Goal: Task Accomplishment & Management: Complete application form

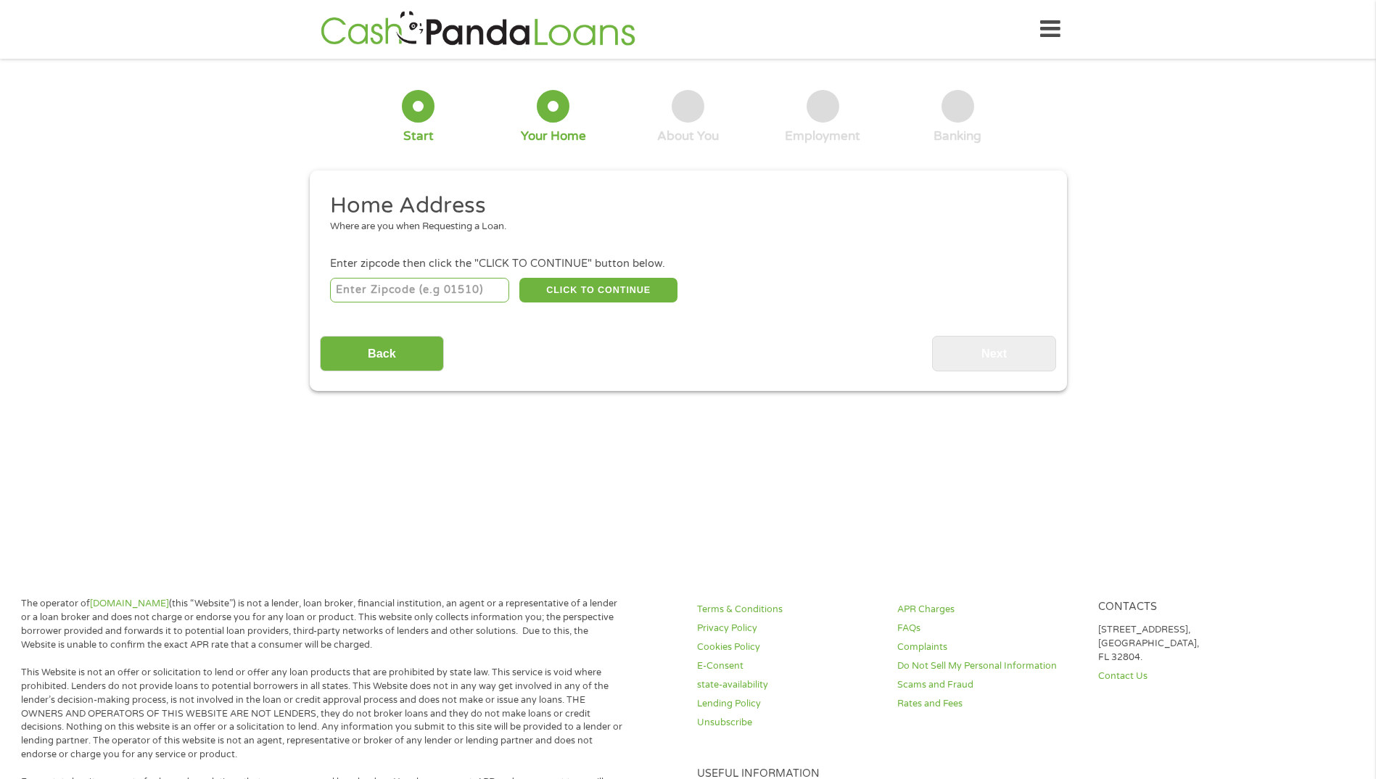
click at [470, 292] on input "number" at bounding box center [419, 290] width 179 height 25
drag, startPoint x: 470, startPoint y: 292, endPoint x: 191, endPoint y: 285, distance: 278.6
click at [191, 285] on div "1 Start 2 Your Home 3 About You 4 Employment 5 Banking 6 This field is hidden w…" at bounding box center [688, 230] width 1376 height 322
type input "37620"
click at [584, 295] on button "CLICK TO CONTINUE" at bounding box center [598, 290] width 158 height 25
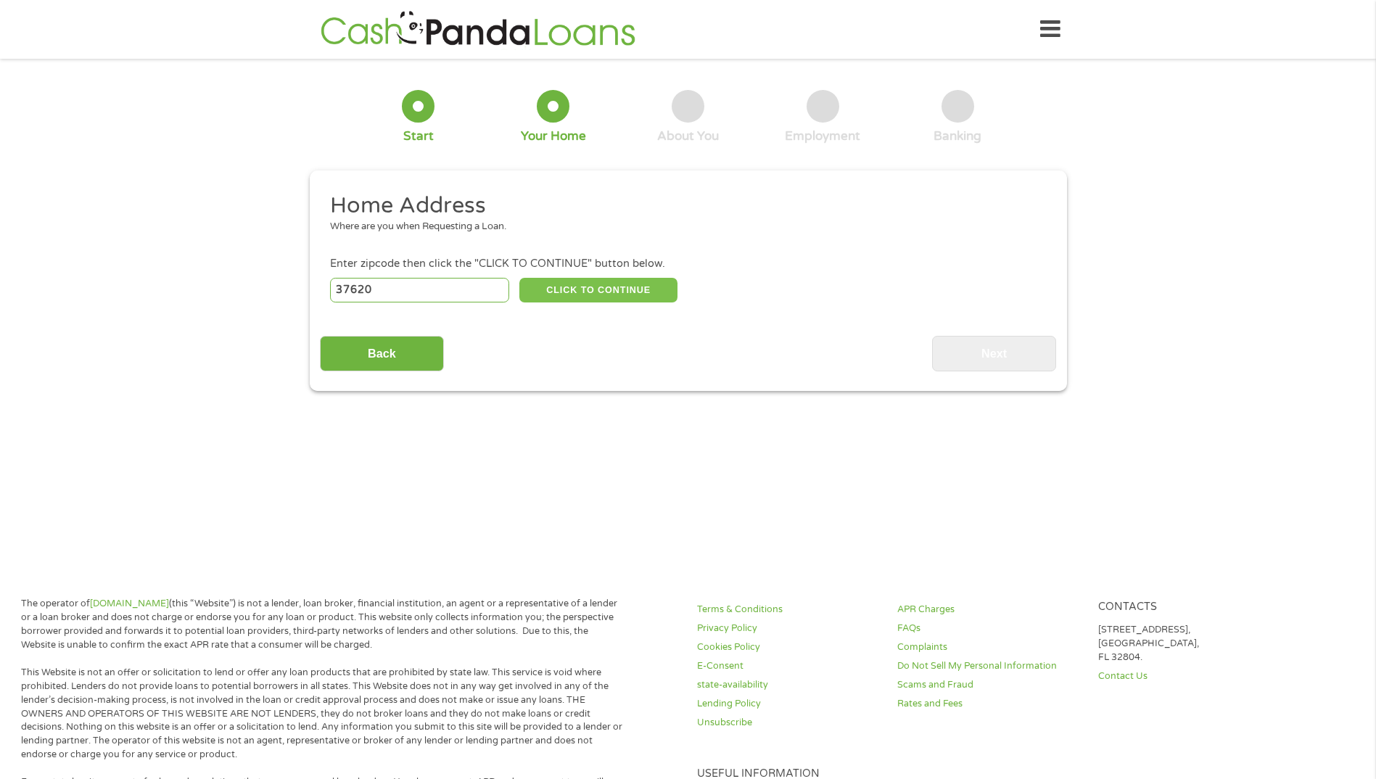
type input "37620"
type input "[GEOGRAPHIC_DATA]"
select select "[US_STATE]"
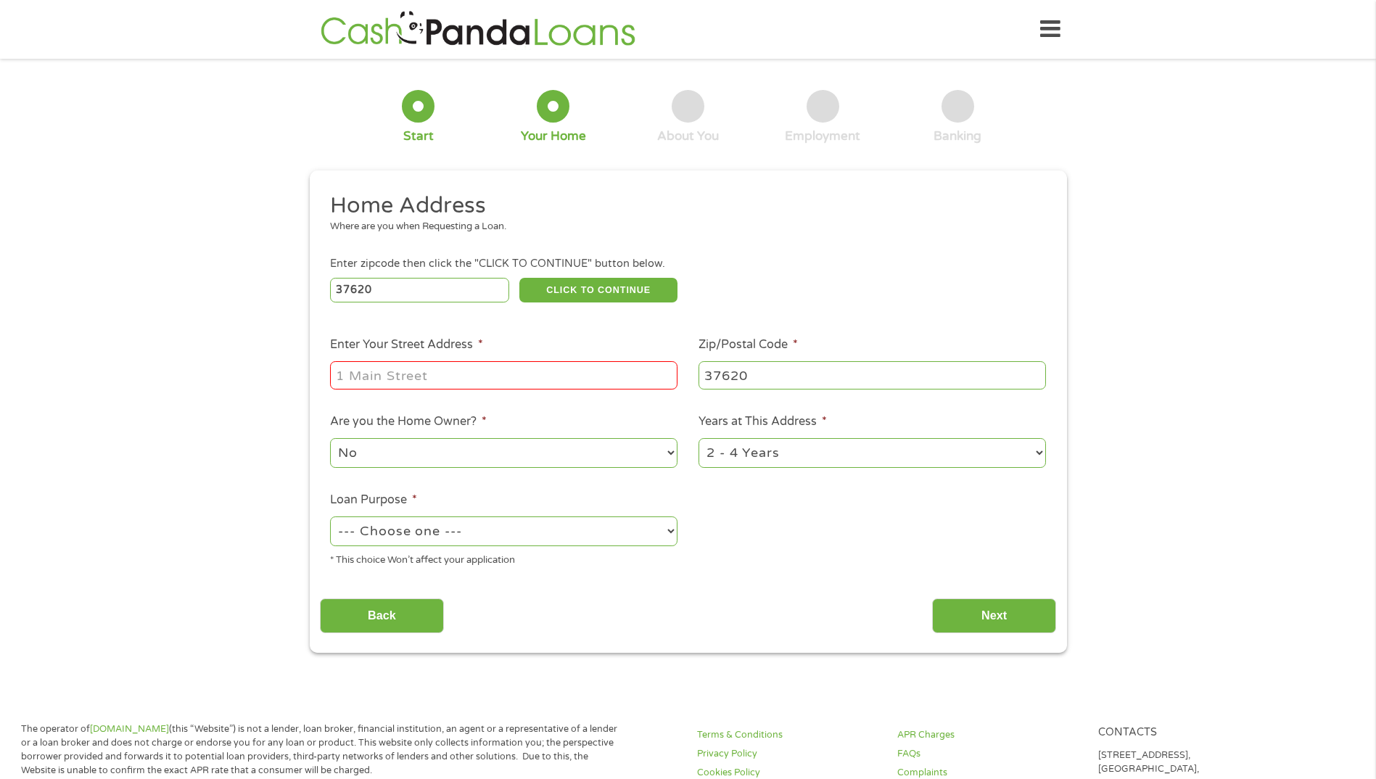
click at [472, 378] on input "Enter Your Street Address *" at bounding box center [503, 375] width 347 height 28
click at [472, 379] on input "1213 Carolina" at bounding box center [503, 375] width 347 height 28
type input "[GEOGRAPHIC_DATA]"
click at [464, 456] on select "No Yes" at bounding box center [503, 453] width 347 height 30
select select "yes"
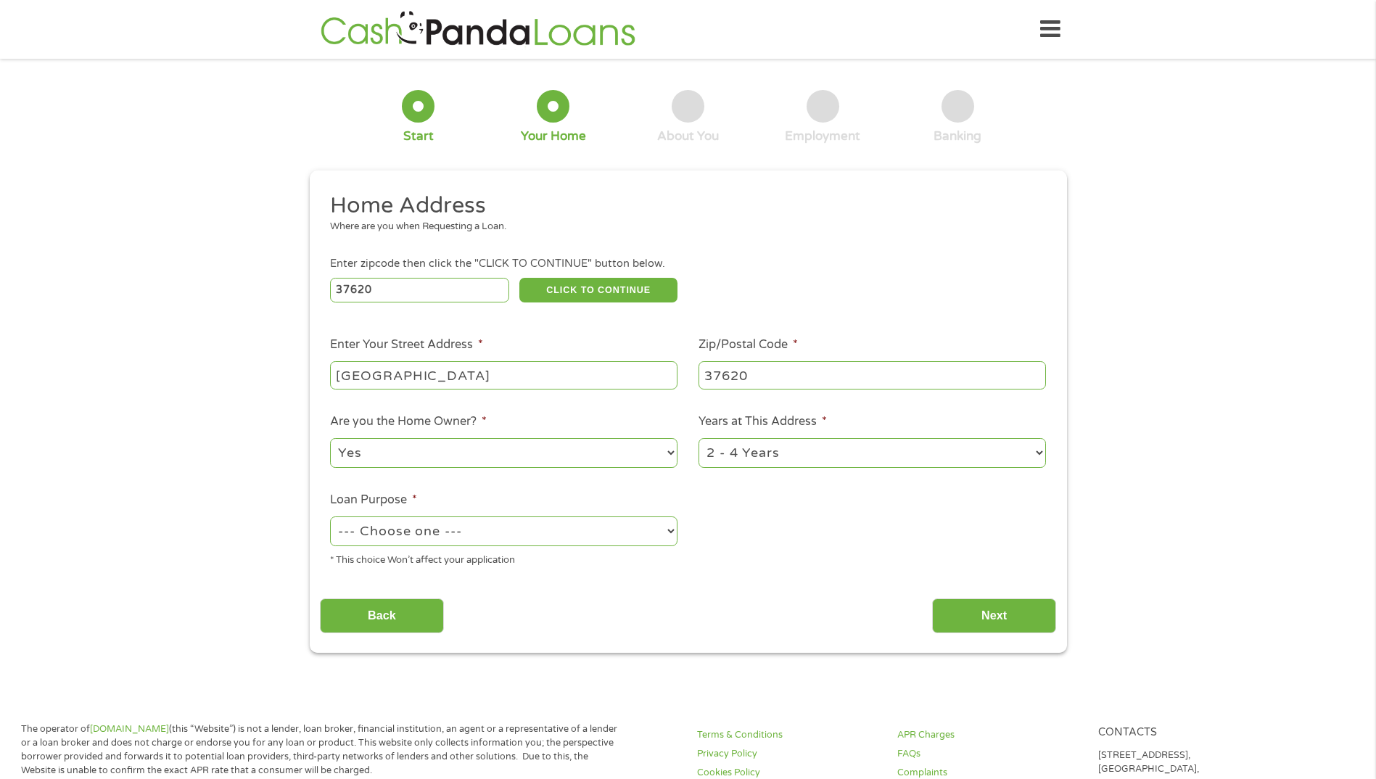
click at [330, 438] on select "No Yes" at bounding box center [503, 453] width 347 height 30
click at [805, 458] on select "1 Year or less 1 - 2 Years 2 - 4 Years Over 4 Years" at bounding box center [871, 453] width 347 height 30
select select "12months"
click at [698, 438] on select "1 Year or less 1 - 2 Years 2 - 4 Years Over 4 Years" at bounding box center [871, 453] width 347 height 30
click at [562, 536] on select "--- Choose one --- Pay Bills Debt Consolidation Home Improvement Major Purchase…" at bounding box center [503, 531] width 347 height 30
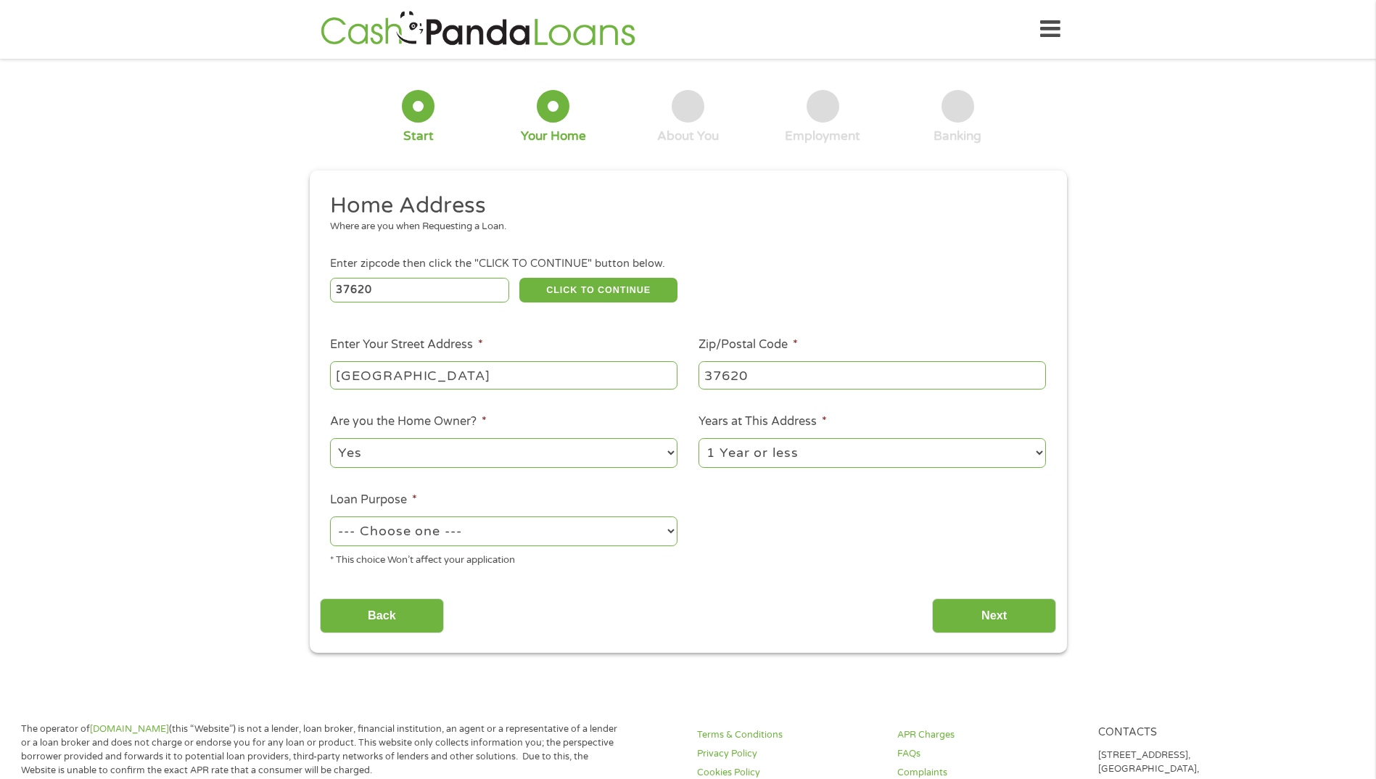
select select "paybills"
click at [330, 516] on select "--- Choose one --- Pay Bills Debt Consolidation Home Improvement Major Purchase…" at bounding box center [503, 531] width 347 height 30
click at [1005, 615] on input "Next" at bounding box center [994, 616] width 124 height 36
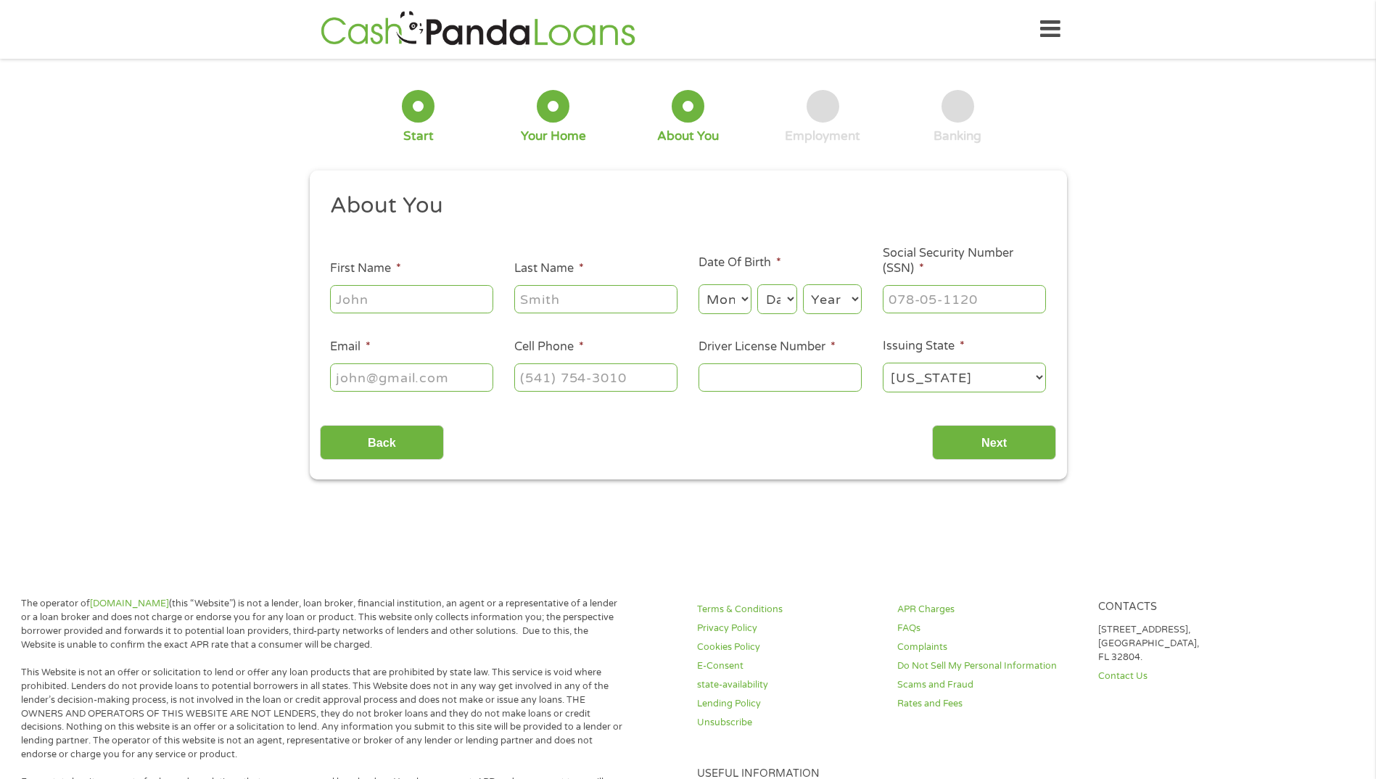
click at [419, 300] on input "First Name *" at bounding box center [411, 299] width 163 height 28
type input "[PERSON_NAME]"
drag, startPoint x: 389, startPoint y: 303, endPoint x: 276, endPoint y: 311, distance: 114.2
click at [276, 311] on div "1 Start 2 Your Home 3 About You 4 Employment 5 Banking 6 This field is hidden w…" at bounding box center [688, 274] width 1376 height 411
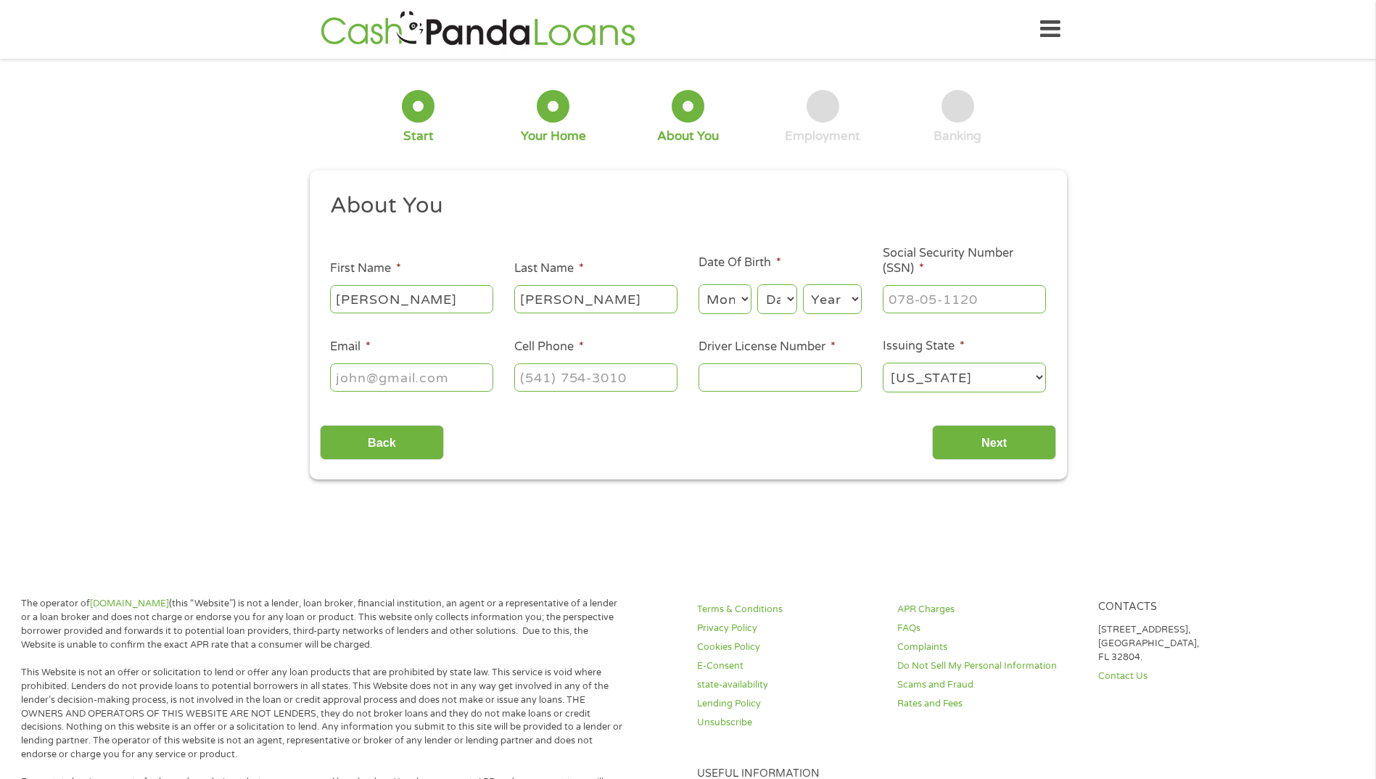
type input "[PERSON_NAME]"
click at [720, 307] on select "Month 1 2 3 4 5 6 7 8 9 10 11 12" at bounding box center [724, 299] width 53 height 30
select select "1"
click at [698, 284] on select "Month 1 2 3 4 5 6 7 8 9 10 11 12" at bounding box center [724, 299] width 53 height 30
click at [783, 294] on select "Day 1 2 3 4 5 6 7 8 9 10 11 12 13 14 15 16 17 18 19 20 21 22 23 24 25 26 27 28 …" at bounding box center [776, 299] width 39 height 30
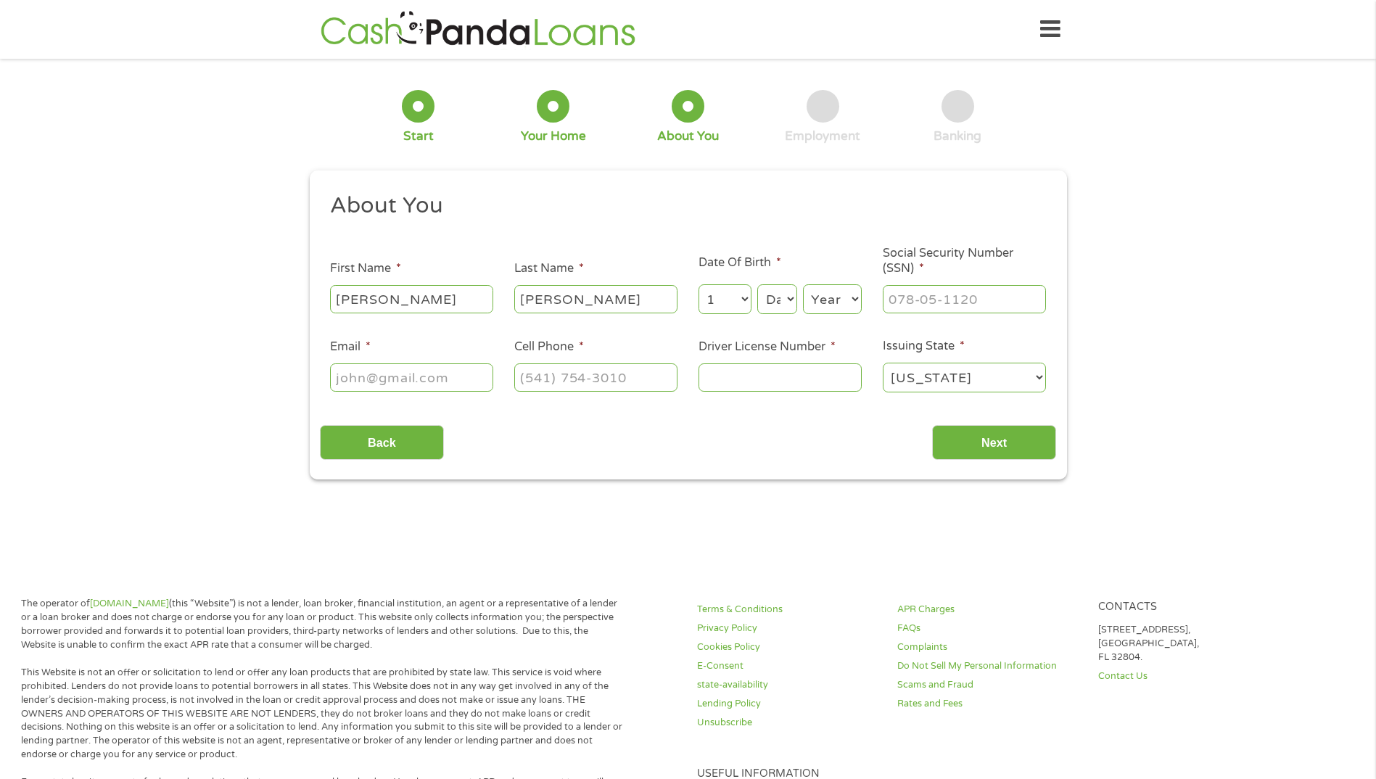
select select "10"
click at [757, 284] on select "Day 1 2 3 4 5 6 7 8 9 10 11 12 13 14 15 16 17 18 19 20 21 22 23 24 25 26 27 28 …" at bounding box center [776, 299] width 39 height 30
click at [857, 302] on select "Year [DATE] 2006 2005 2004 2003 2002 2001 2000 1999 1998 1997 1996 1995 1994 19…" at bounding box center [832, 299] width 59 height 30
select select "1984"
click at [803, 284] on select "Year [DATE] 2006 2005 2004 2003 2002 2001 2000 1999 1998 1997 1996 1995 1994 19…" at bounding box center [832, 299] width 59 height 30
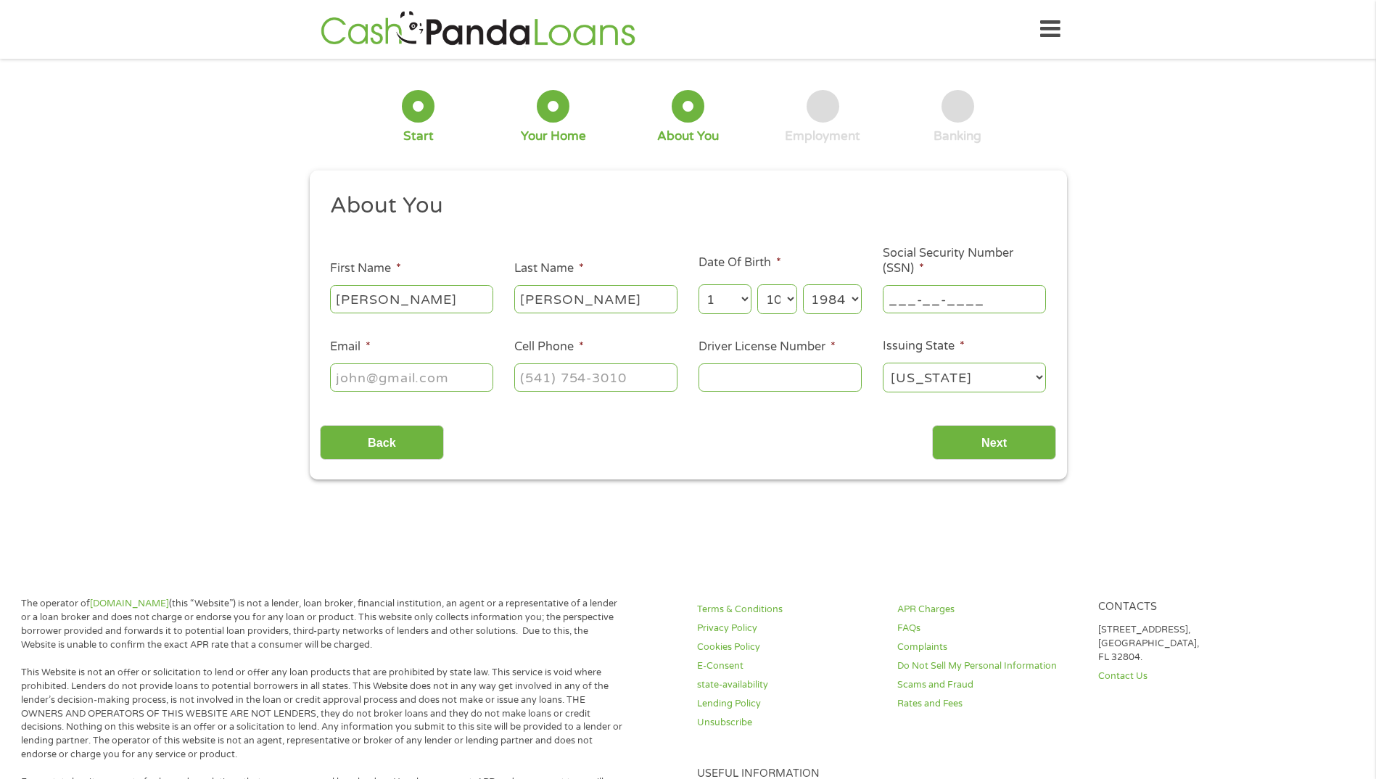
click at [934, 297] on input "___-__-____" at bounding box center [964, 299] width 163 height 28
type input "224-51-9927"
click at [445, 376] on input "Email *" at bounding box center [411, 377] width 163 height 28
type input "[EMAIL_ADDRESS][DOMAIN_NAME]"
click at [569, 382] on input "(___) ___-____" at bounding box center [595, 377] width 163 height 28
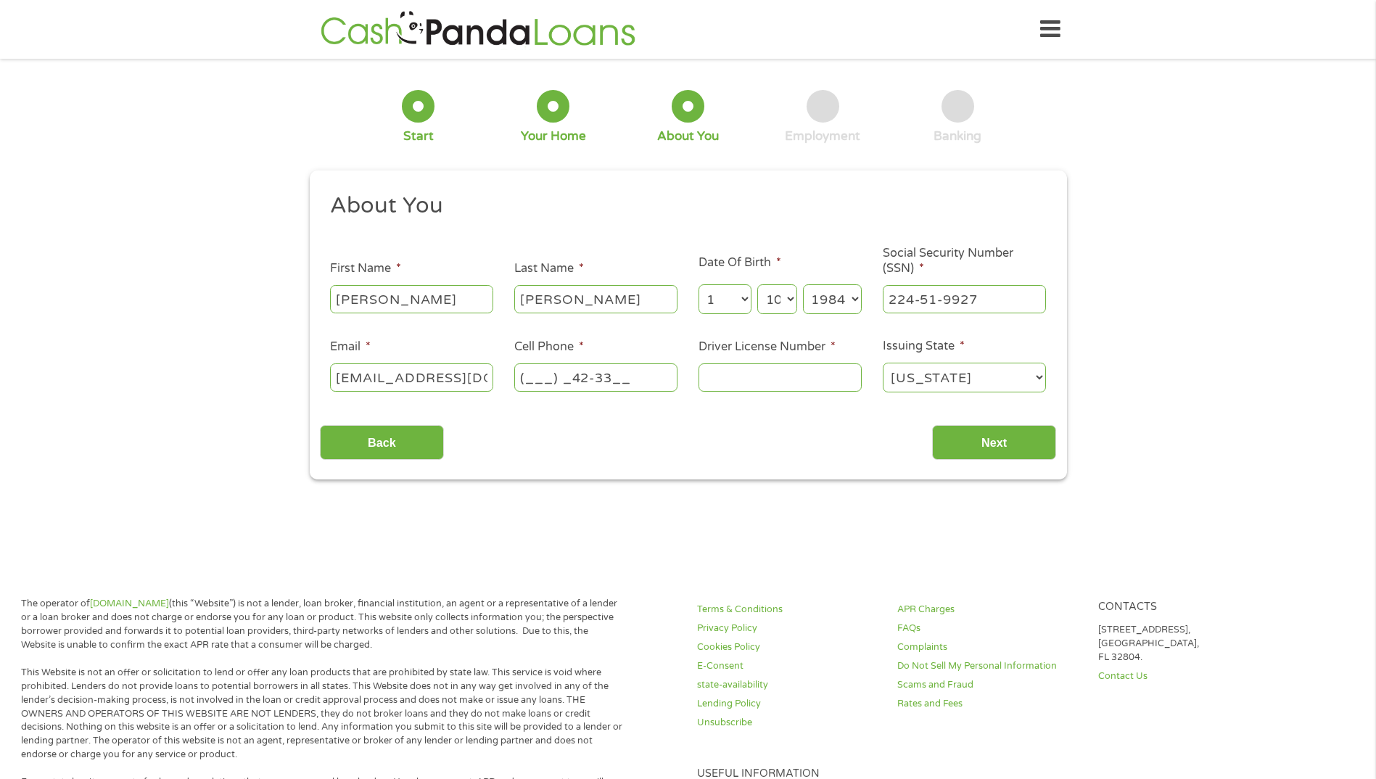
click at [526, 377] on input "(___) _42-33__" at bounding box center [595, 377] width 163 height 28
type input "[PHONE_NUMBER]"
click at [780, 376] on input "Driver License Number *" at bounding box center [779, 377] width 163 height 28
type input "135437921"
click at [975, 461] on div "This field is hidden when viewing the form gclid This field is hidden when view…" at bounding box center [688, 325] width 757 height 310
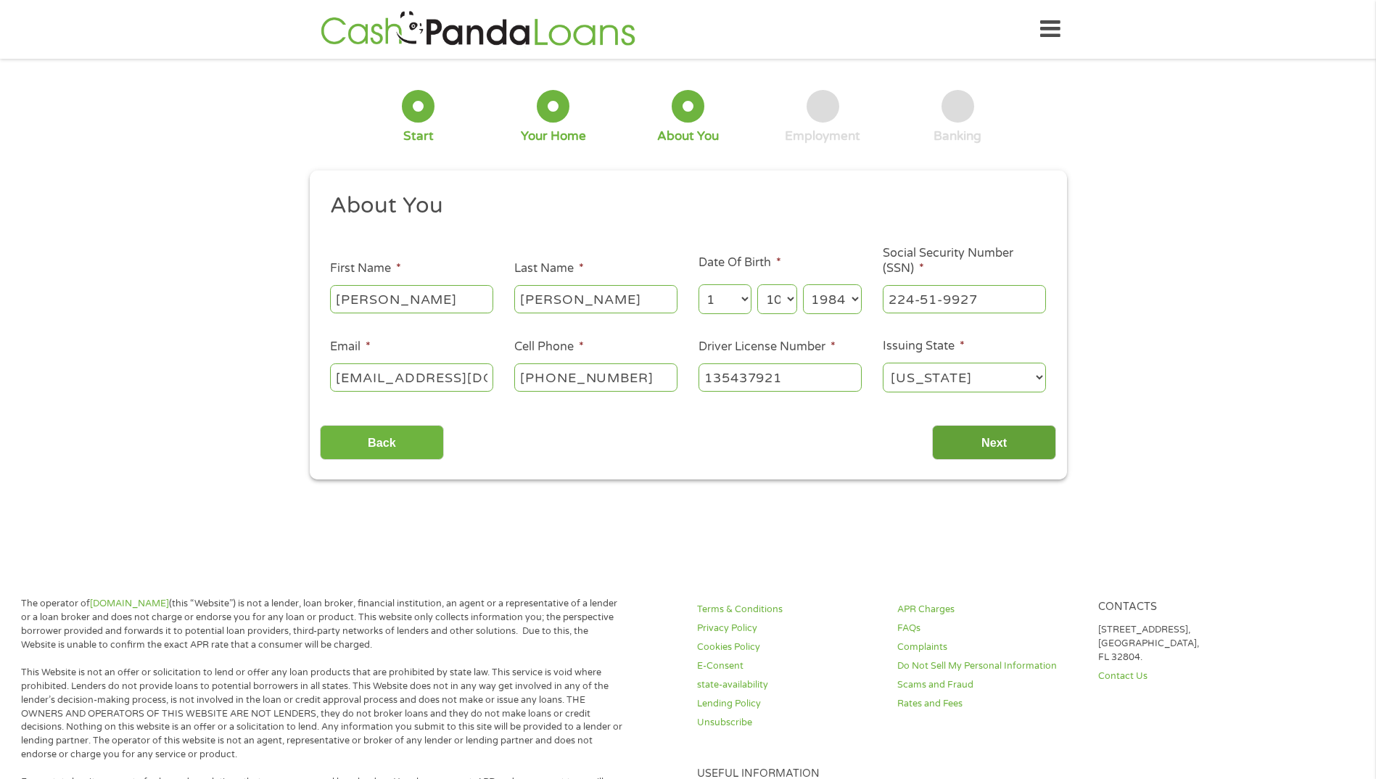
click at [974, 458] on input "Next" at bounding box center [994, 443] width 124 height 36
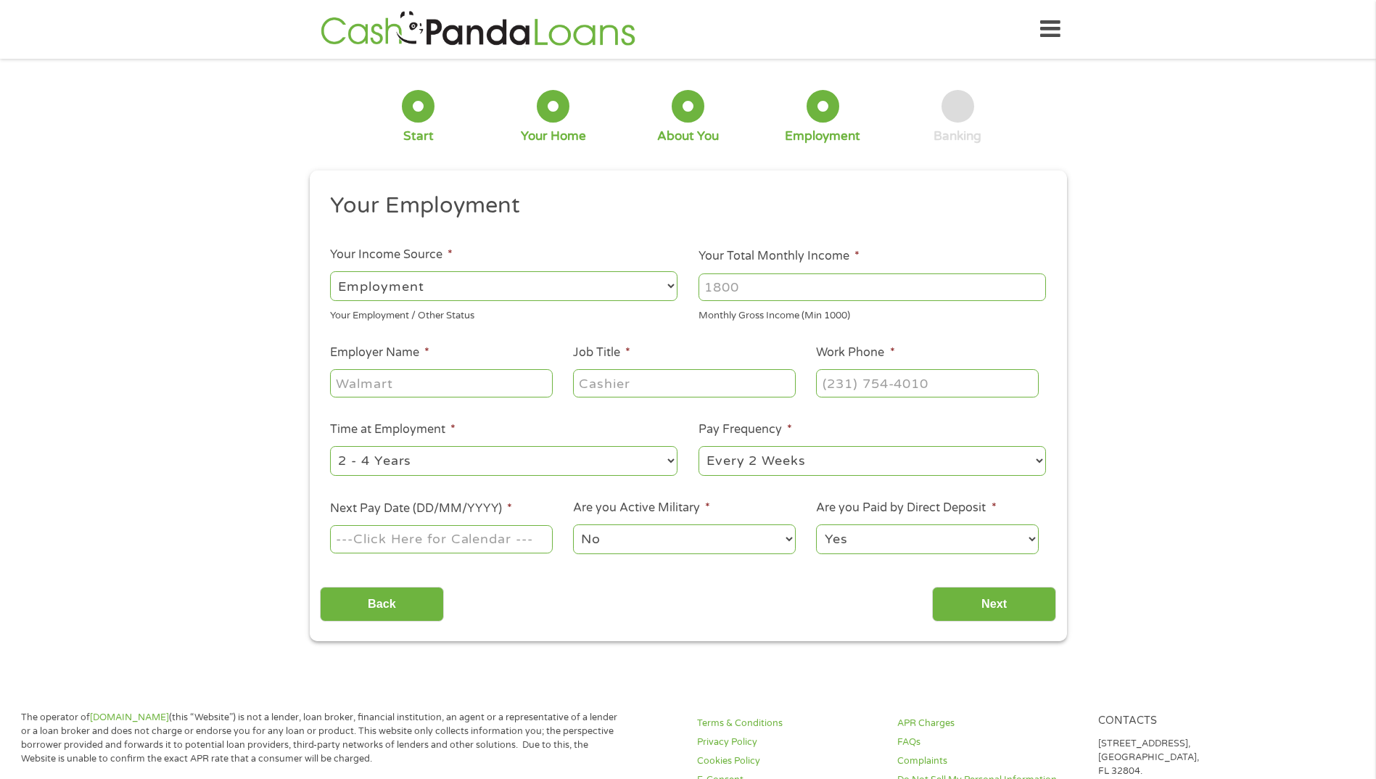
click at [760, 283] on input "Your Total Monthly Income *" at bounding box center [871, 287] width 347 height 28
type input "3600"
click at [484, 389] on input "Employer Name *" at bounding box center [441, 383] width 222 height 28
type input "Flexsys"
click at [688, 389] on input "Job Title *" at bounding box center [684, 383] width 222 height 28
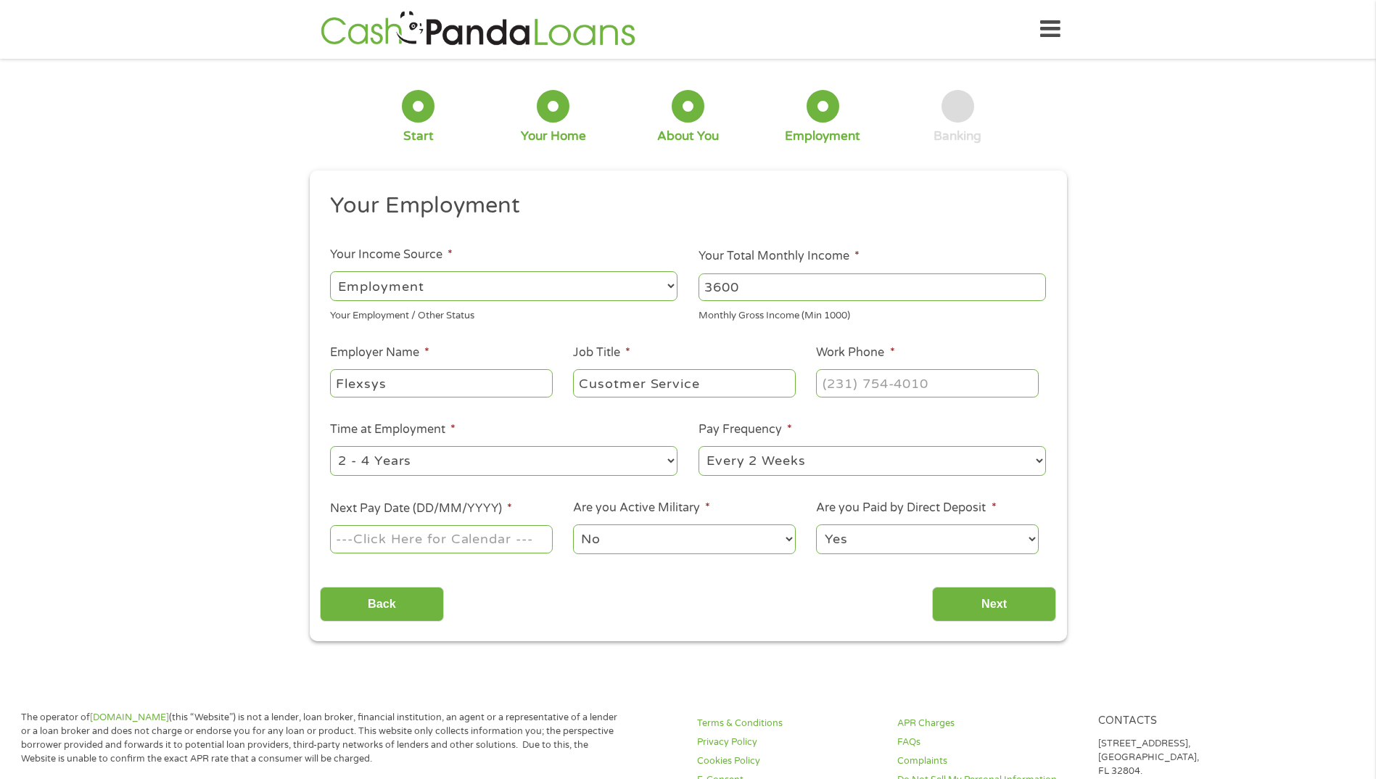
type input "Cusotmer Service"
click at [885, 392] on input "(___) ___-____" at bounding box center [927, 383] width 222 height 28
click at [829, 382] on input "(___) ___-____" at bounding box center [927, 383] width 222 height 28
type input "[PHONE_NUMBER]"
click at [515, 541] on input "Next Pay Date (DD/MM/YYYY) *" at bounding box center [441, 539] width 222 height 28
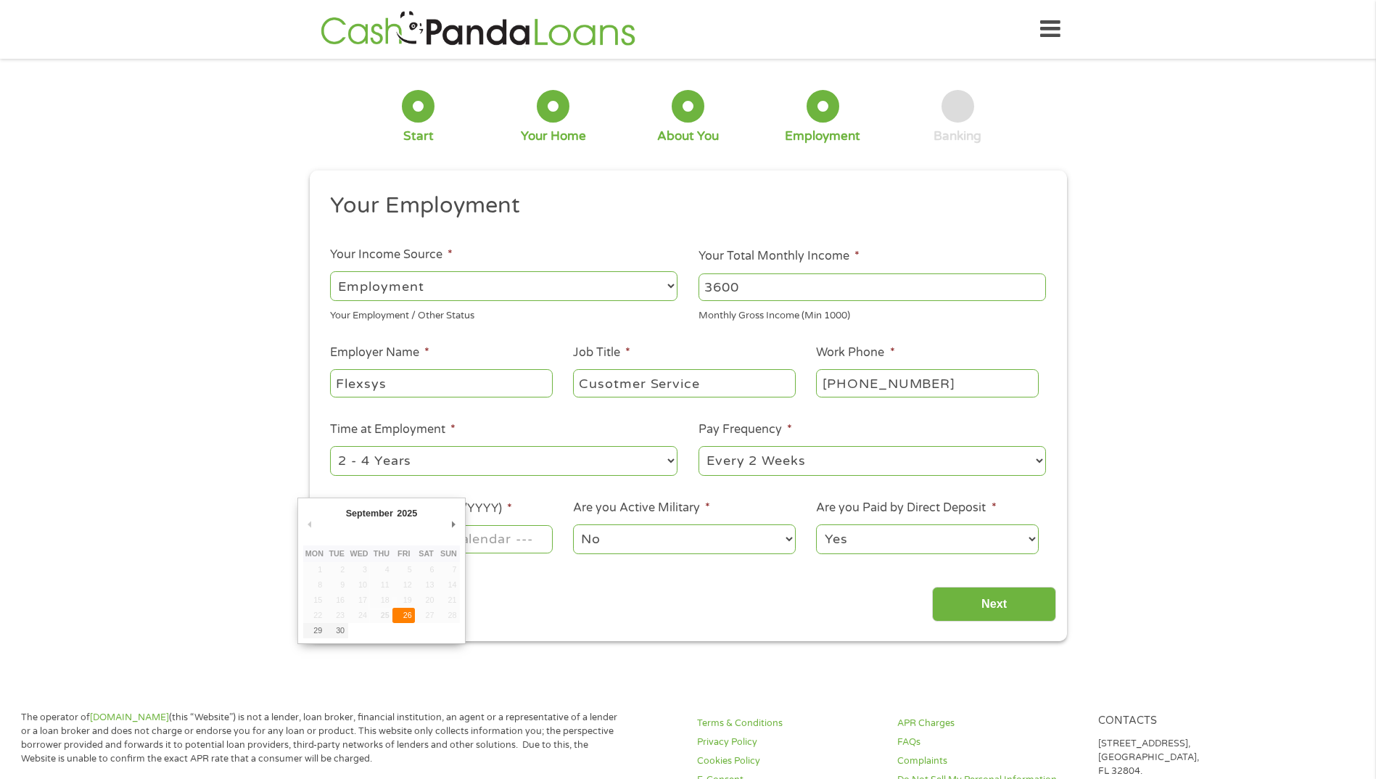
type input "[DATE]"
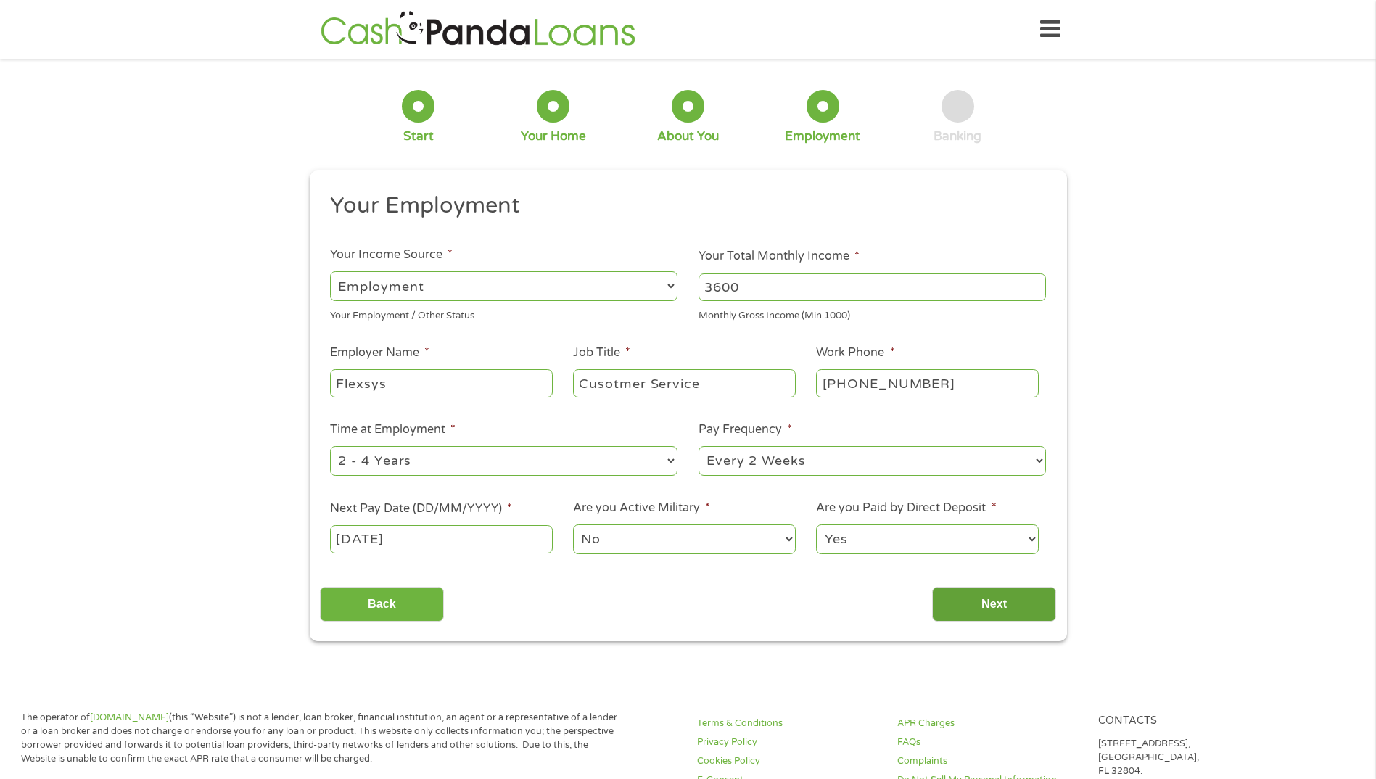
click at [979, 607] on input "Next" at bounding box center [994, 605] width 124 height 36
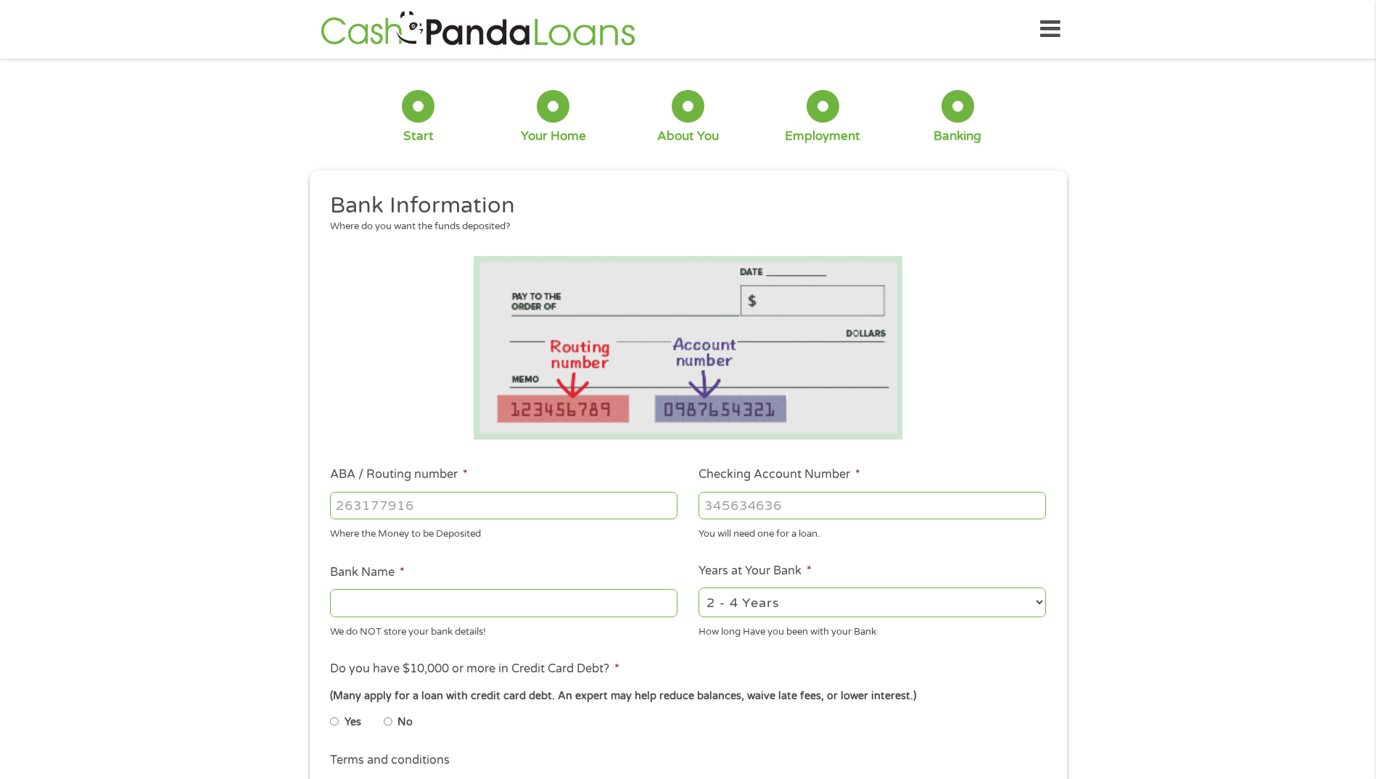
click at [525, 506] on input "ABA / Routing number *" at bounding box center [503, 506] width 347 height 28
click at [850, 609] on select "2 - 4 Years 6 - 12 Months 1 - 2 Years Over 4 Years" at bounding box center [871, 603] width 347 height 30
select select "24months"
click at [698, 588] on select "2 - 4 Years 6 - 12 Months 1 - 2 Years Over 4 Years" at bounding box center [871, 603] width 347 height 30
click at [482, 605] on input "Bank Name *" at bounding box center [503, 603] width 347 height 28
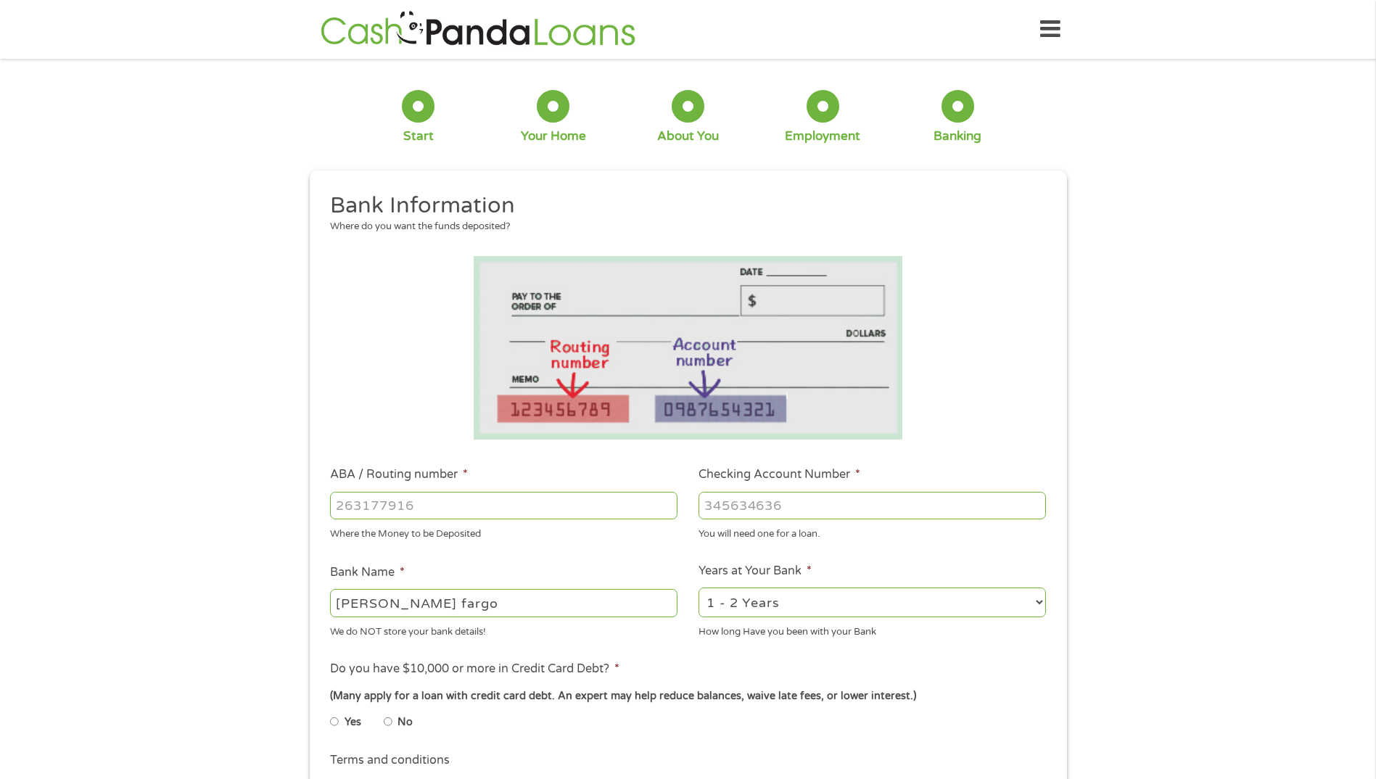
type input "[PERSON_NAME] fargo"
click at [562, 509] on input "ABA / Routing number *" at bounding box center [503, 506] width 347 height 28
type input "064003768"
type input "[PERSON_NAME] FARGO BANK"
type input "064003768"
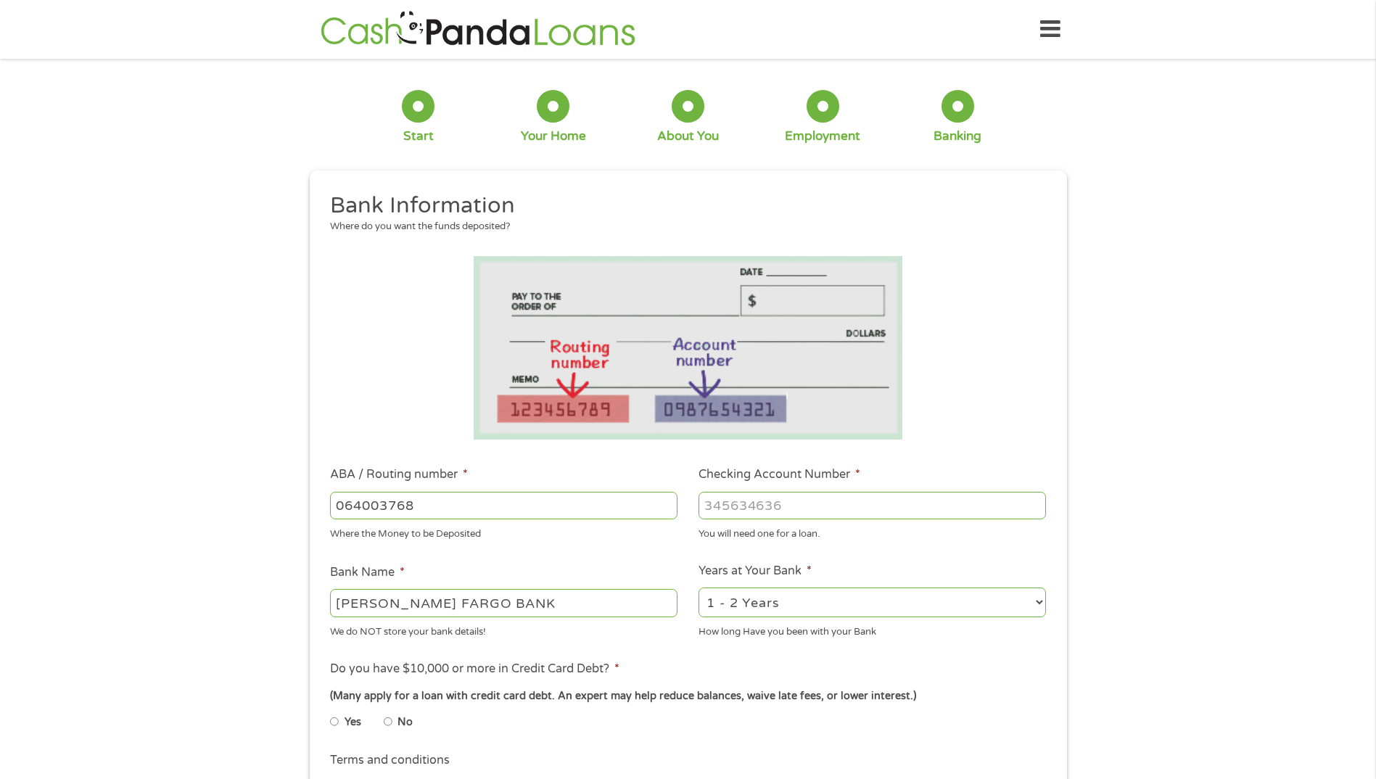
click at [797, 500] on input "Checking Account Number *" at bounding box center [871, 506] width 347 height 28
type input "2275370688"
click at [385, 716] on input "No" at bounding box center [388, 721] width 9 height 23
radio input "true"
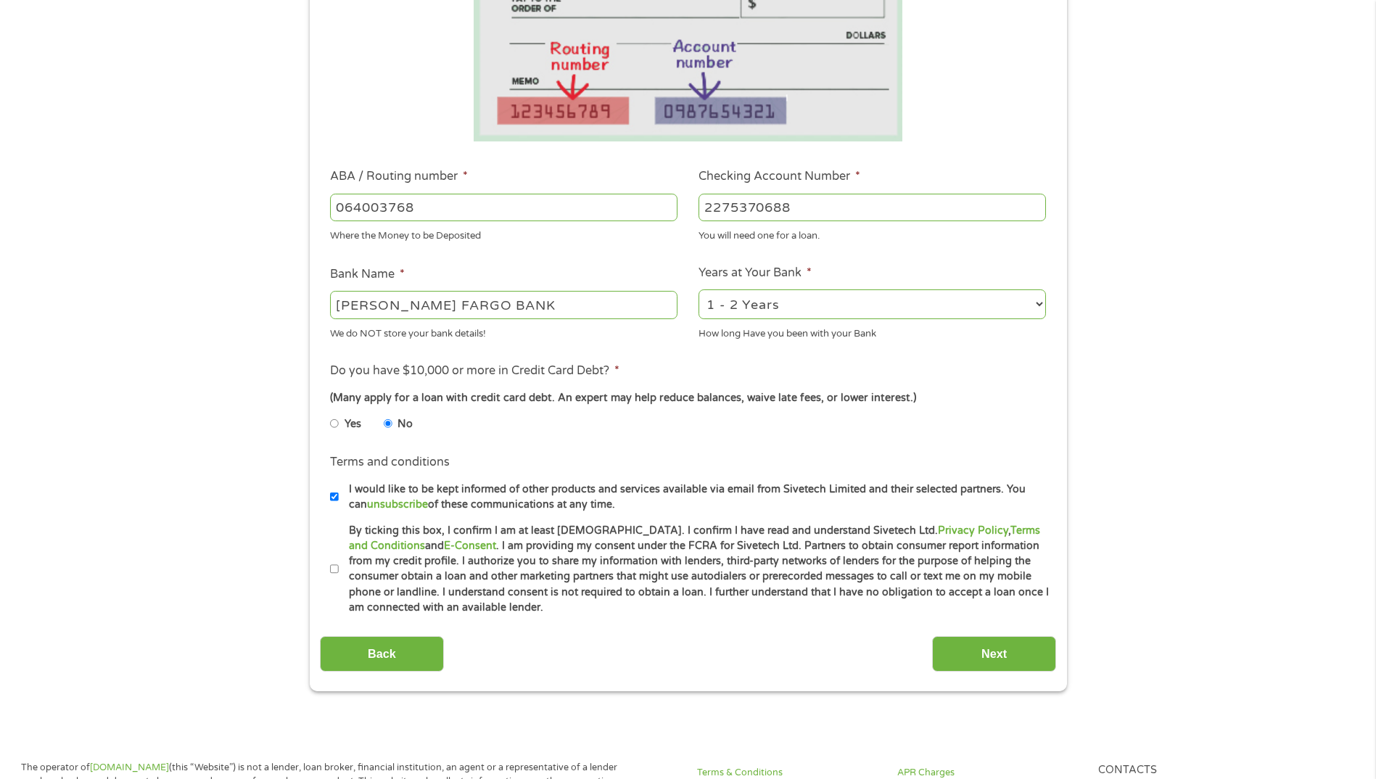
click at [333, 565] on input "By ticking this box, I confirm I am at least [DEMOGRAPHIC_DATA]. I confirm I ha…" at bounding box center [334, 569] width 9 height 23
checkbox input "true"
click at [1020, 659] on input "Next" at bounding box center [994, 654] width 124 height 36
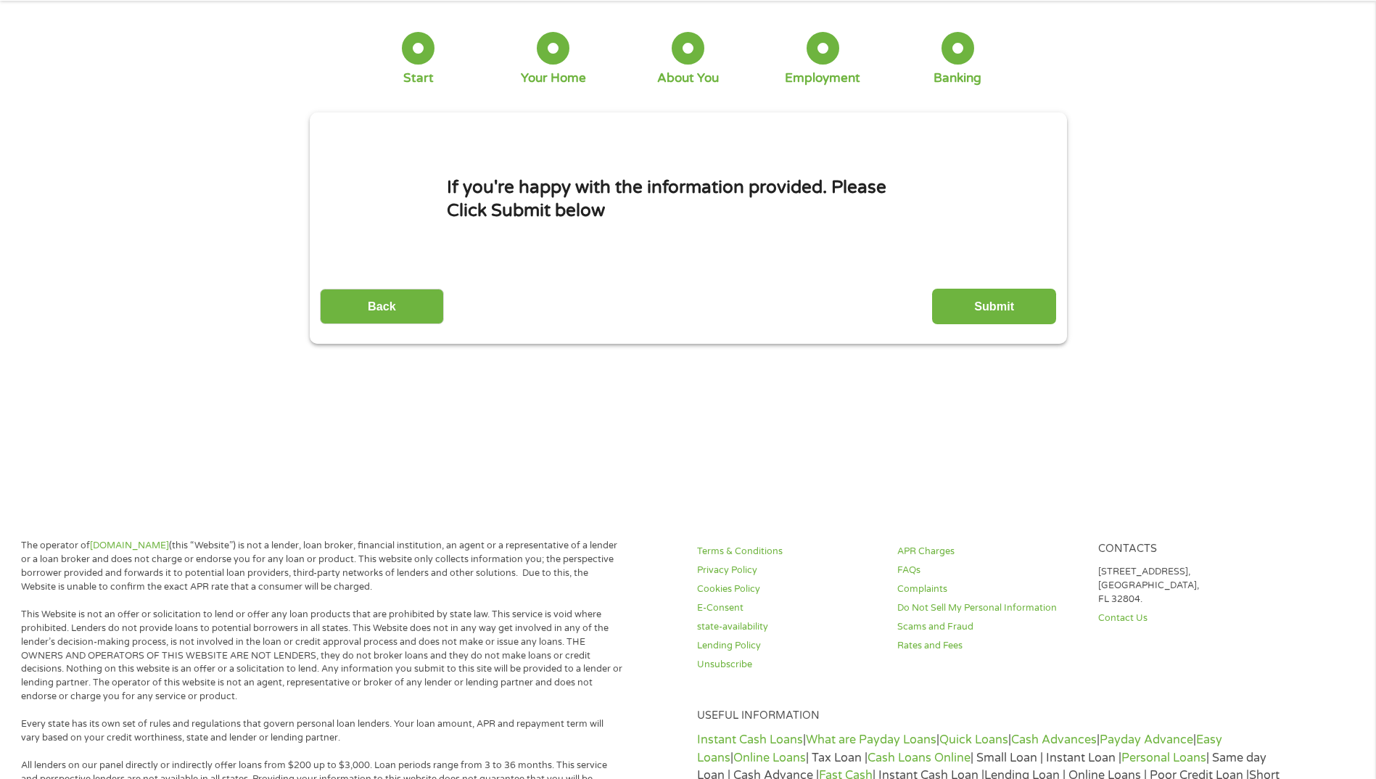
scroll to position [0, 0]
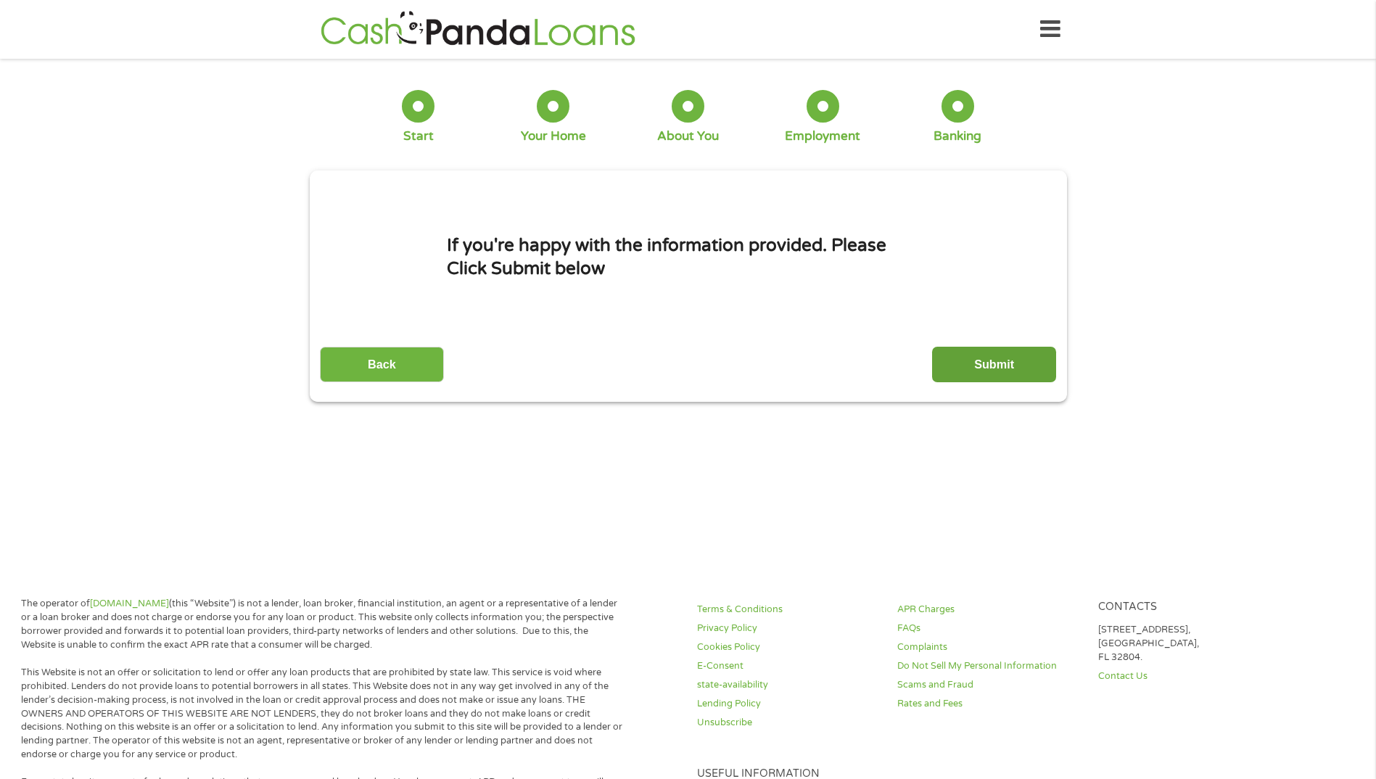
click at [989, 360] on input "Submit" at bounding box center [994, 365] width 124 height 36
